Goal: Book appointment/travel/reservation

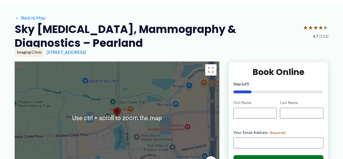
scroll to position [28, 0]
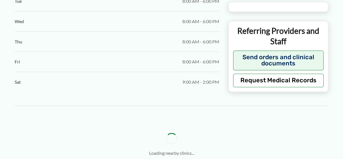
type input "**********"
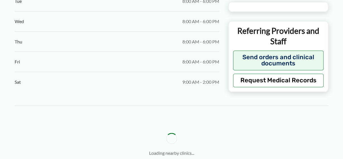
type input "**********"
